Goal: Transaction & Acquisition: Purchase product/service

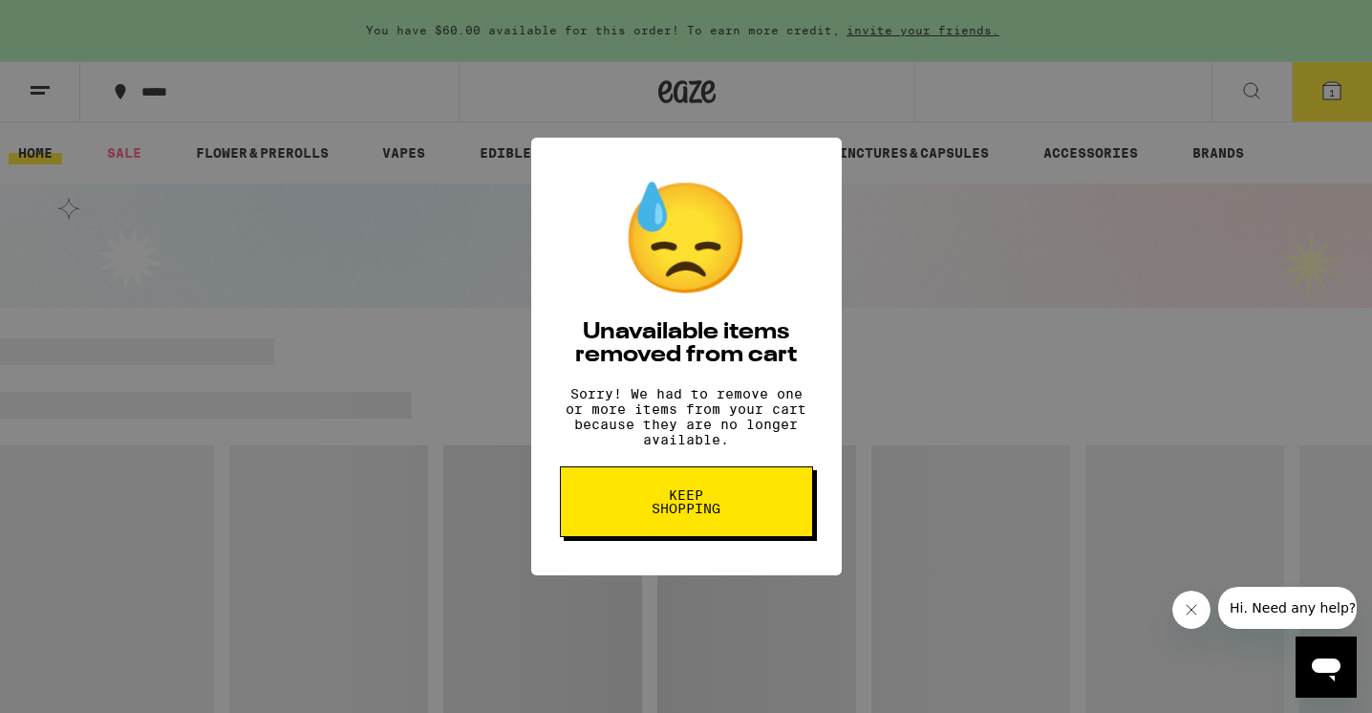
click at [1059, 239] on div "😓 Unavailable items removed from cart Sorry! We had to remove one or more items…" at bounding box center [686, 356] width 1372 height 713
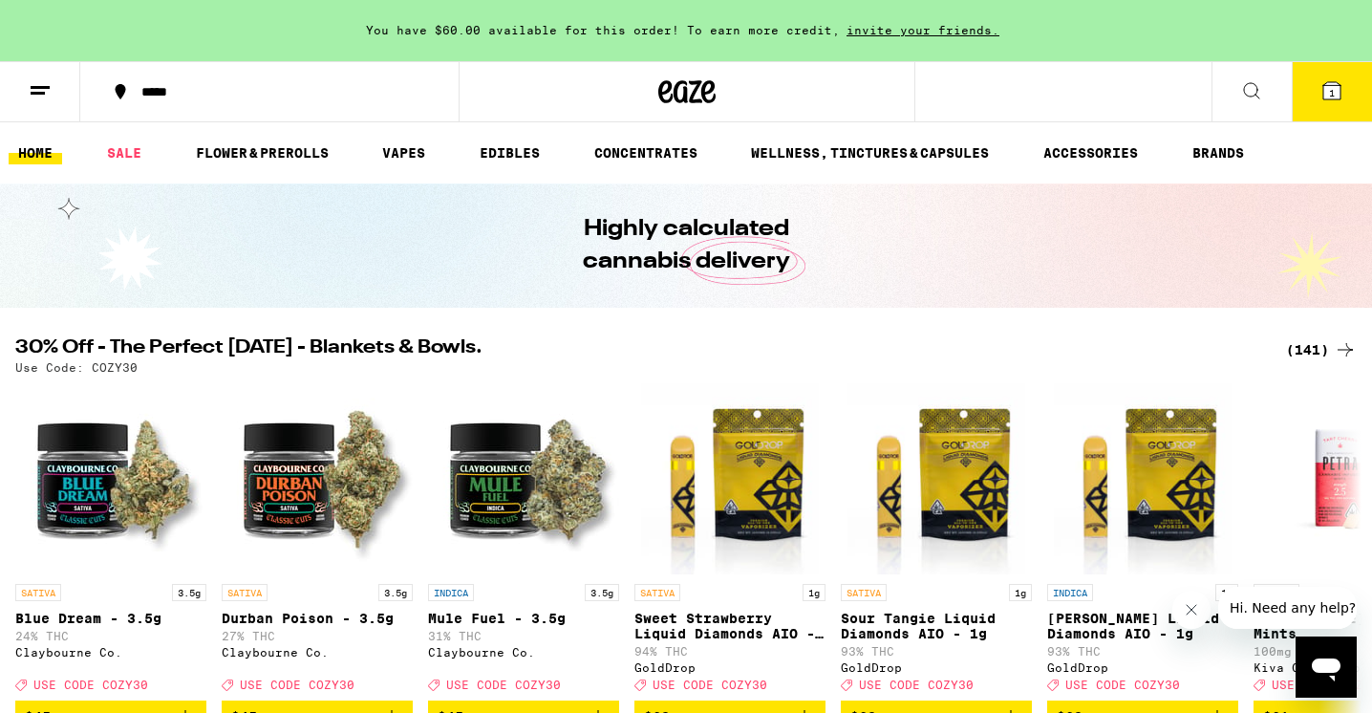
click at [1255, 93] on icon at bounding box center [1251, 90] width 23 height 23
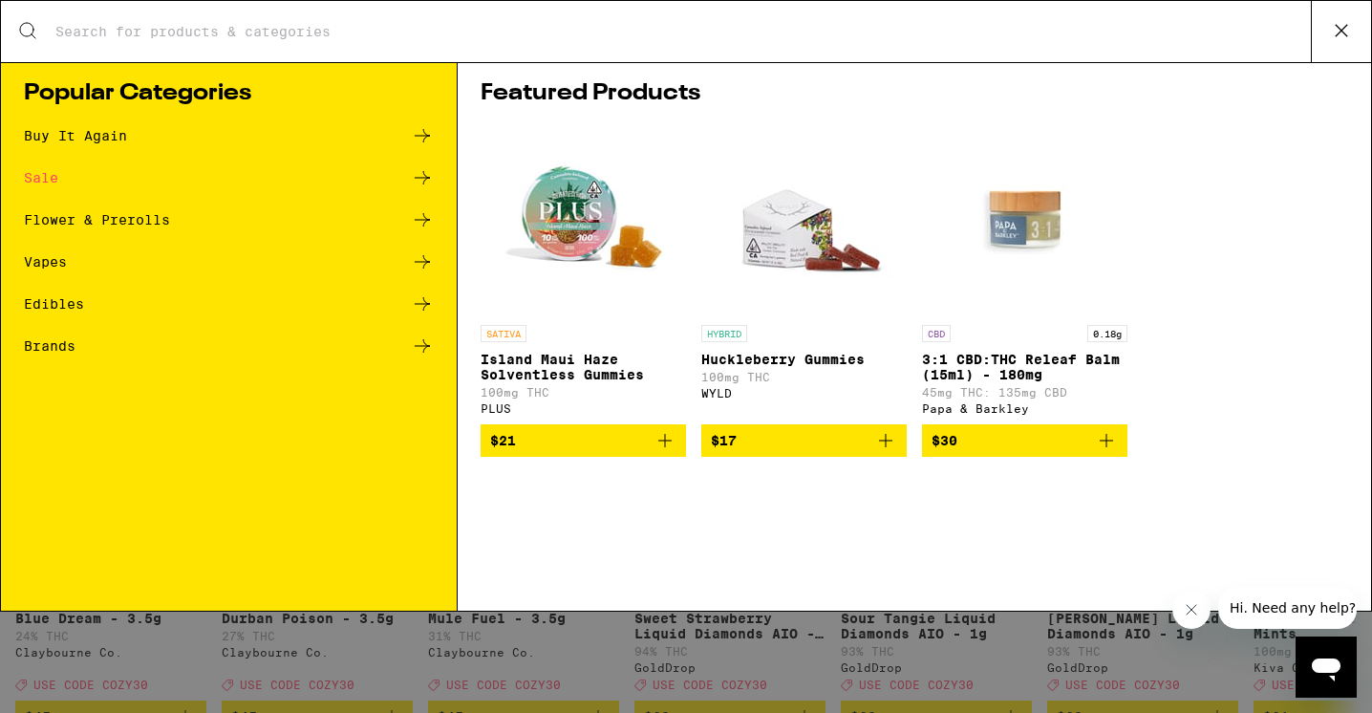
click at [597, 38] on input "Search for Products" at bounding box center [682, 31] width 1256 height 17
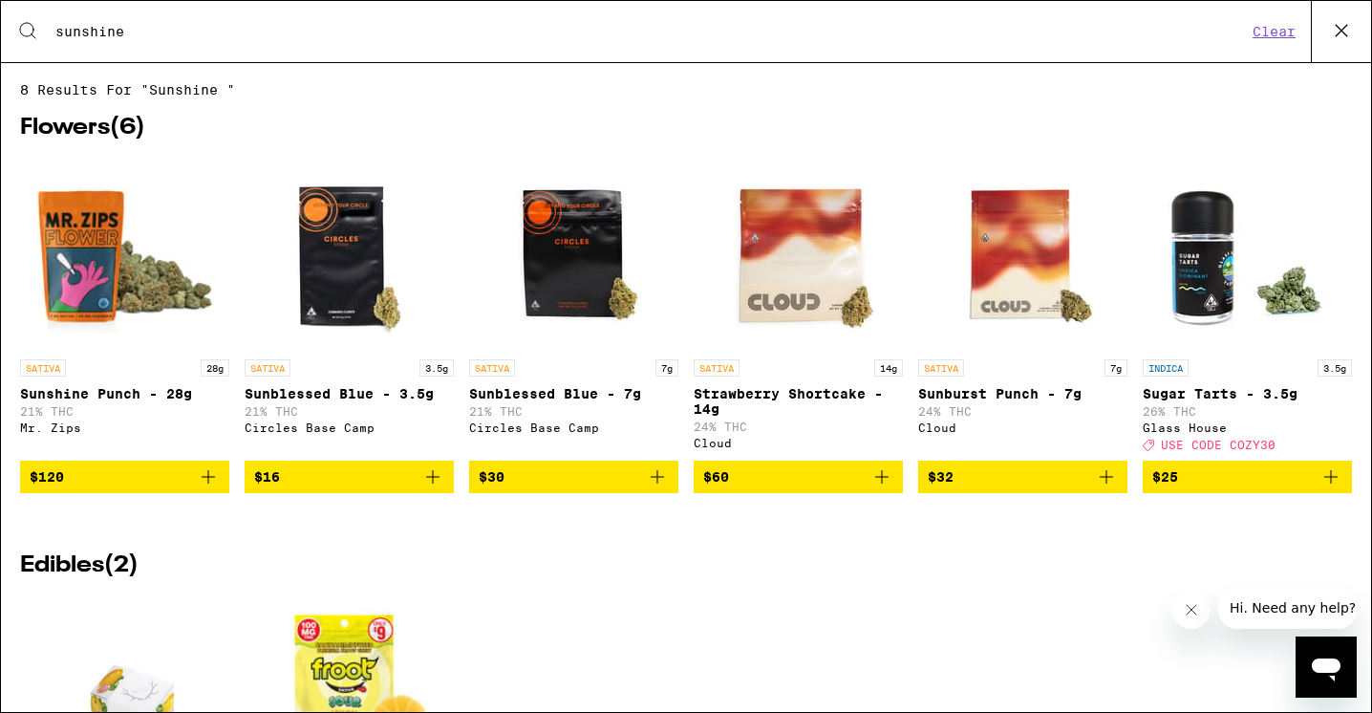
type input "sunshine"
click at [1339, 36] on icon at bounding box center [1341, 30] width 29 height 29
